Goal: Information Seeking & Learning: Learn about a topic

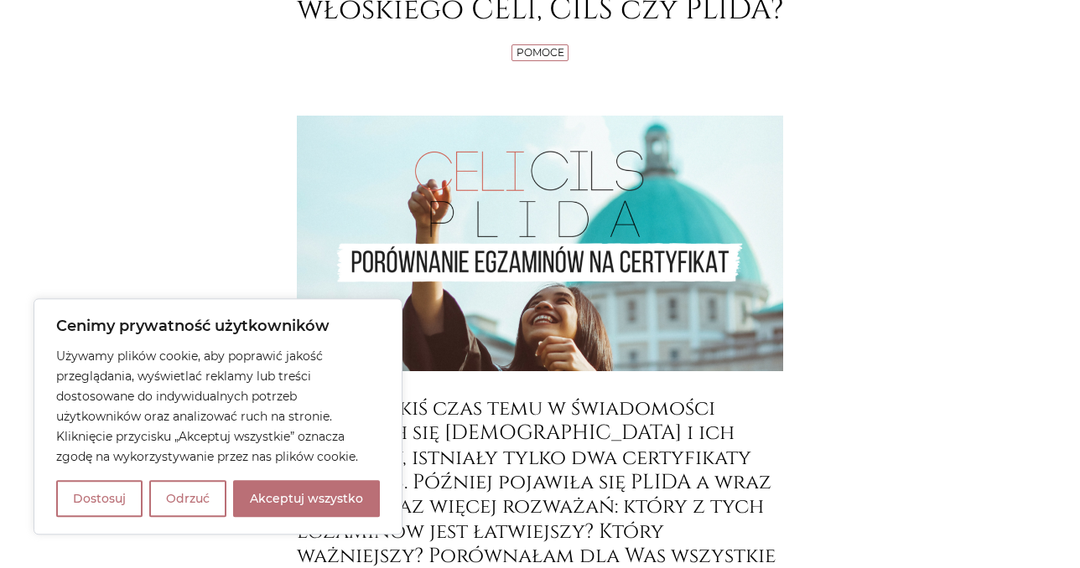
scroll to position [354, 0]
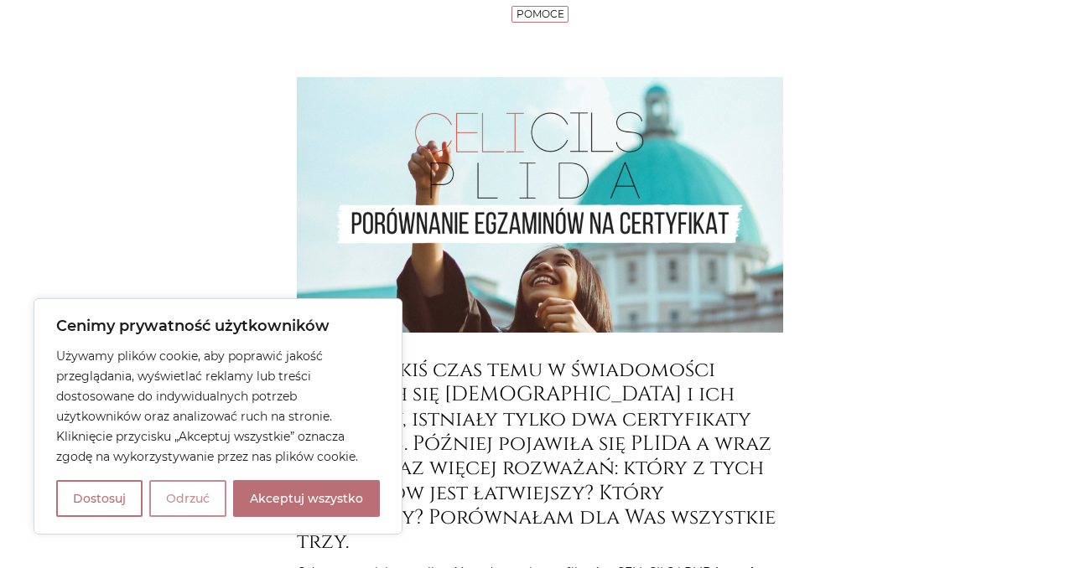
click at [180, 499] on button "Odrzuć" at bounding box center [187, 498] width 77 height 37
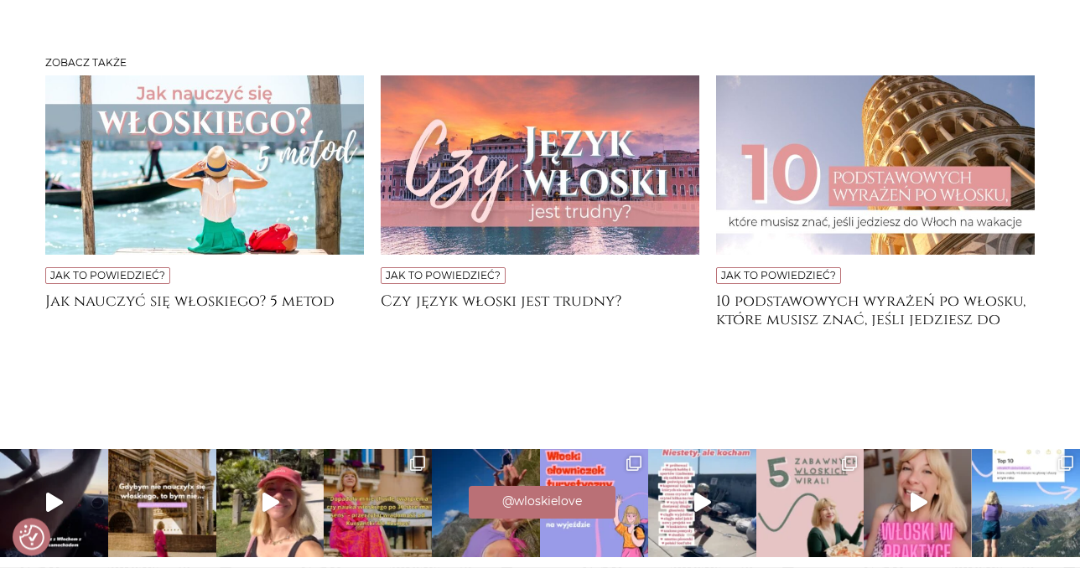
scroll to position [4929, 0]
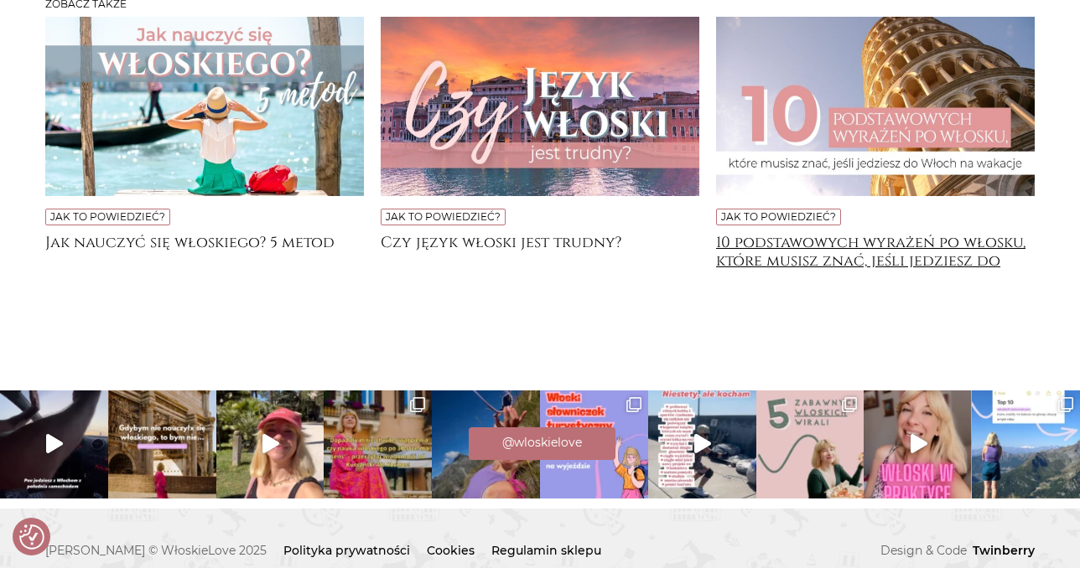
click at [884, 234] on h4 "10 podstawowych wyrażeń po włosku, które musisz znać, jeśli jedziesz do [GEOGRA…" at bounding box center [875, 251] width 319 height 34
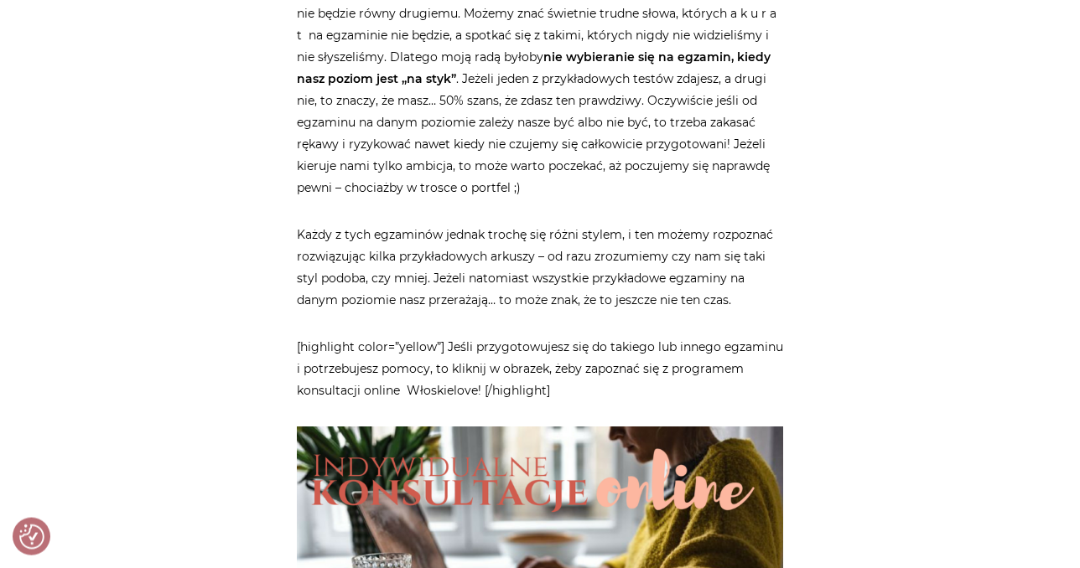
scroll to position [4132, 0]
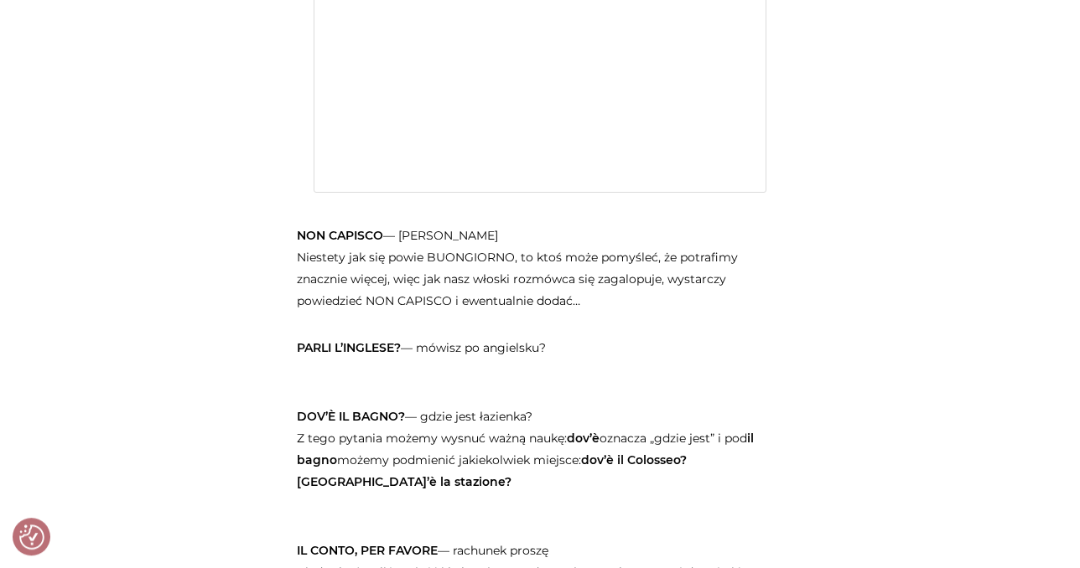
scroll to position [2390, 0]
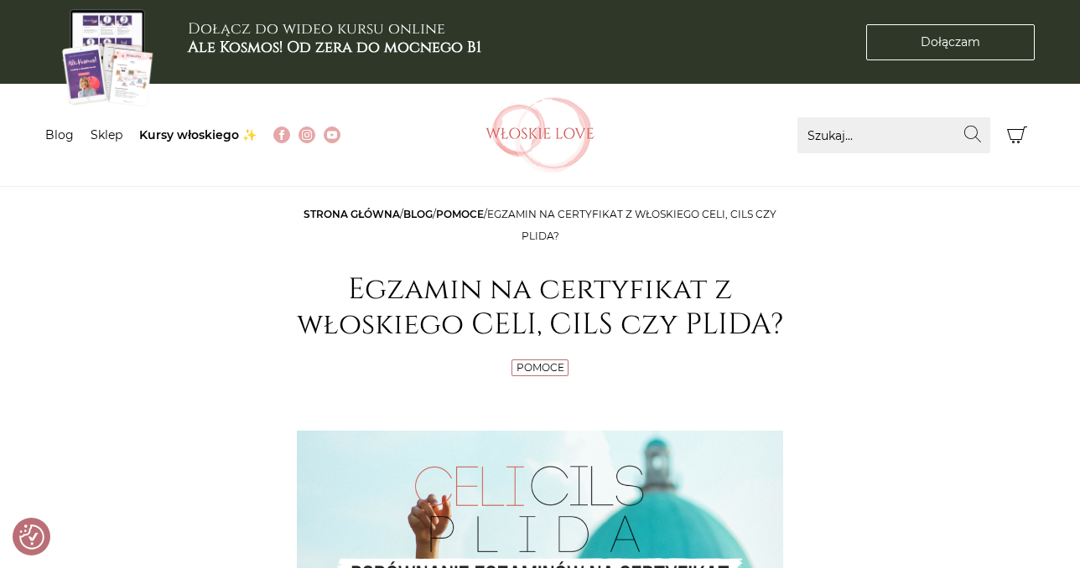
click at [414, 215] on link "Blog" at bounding box center [417, 214] width 29 height 13
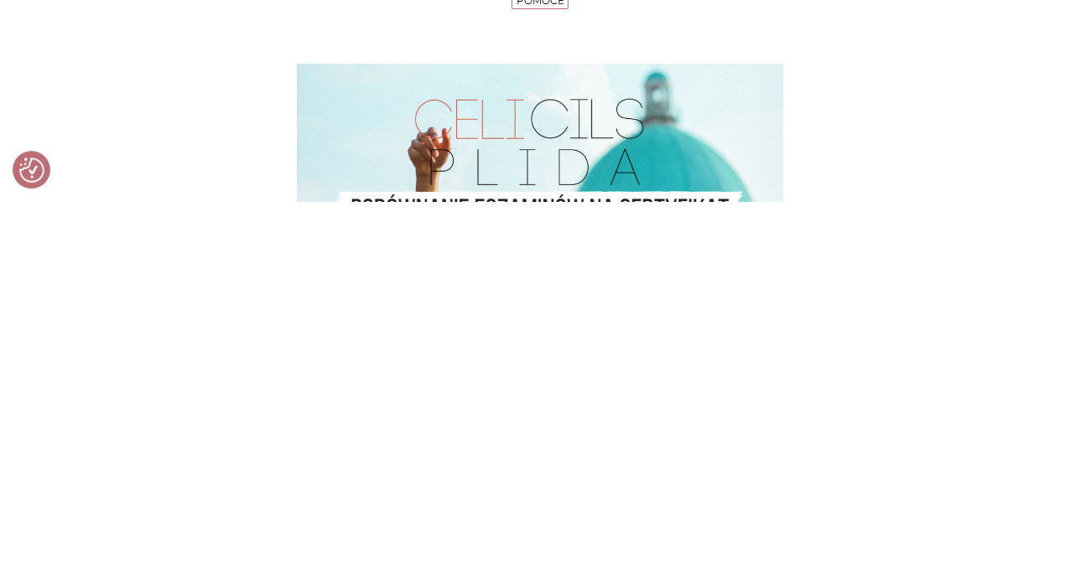
scroll to position [366, 0]
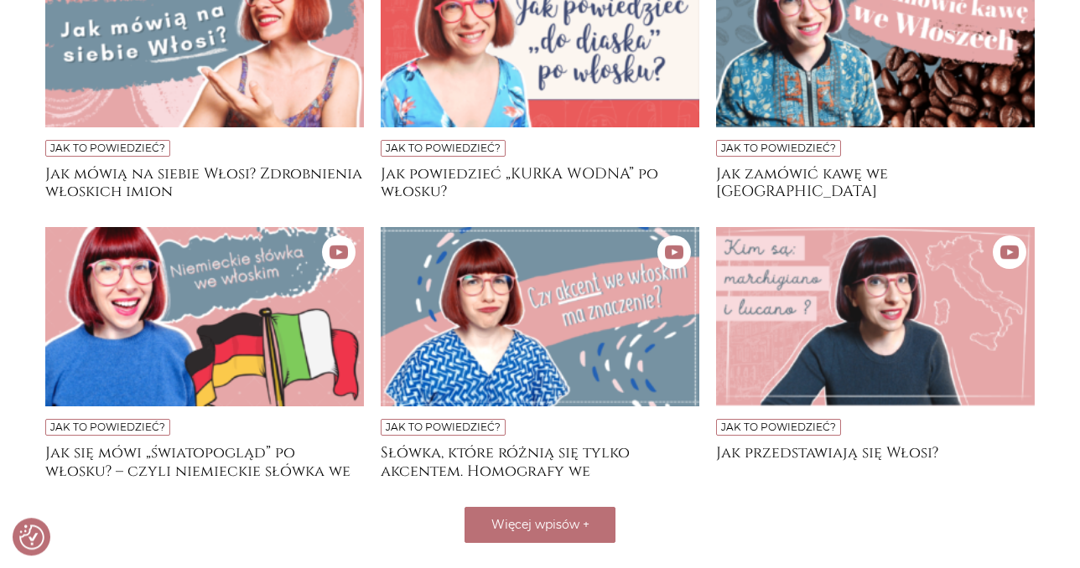
scroll to position [1328, 0]
